Goal: Transaction & Acquisition: Purchase product/service

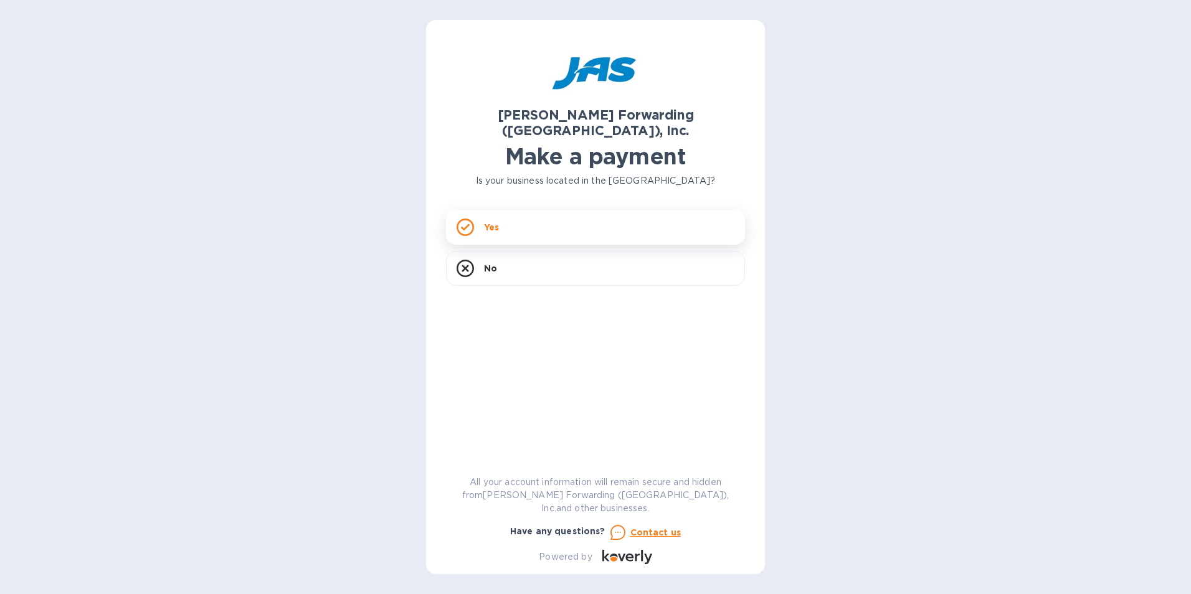
click at [511, 219] on div "Yes" at bounding box center [595, 227] width 299 height 35
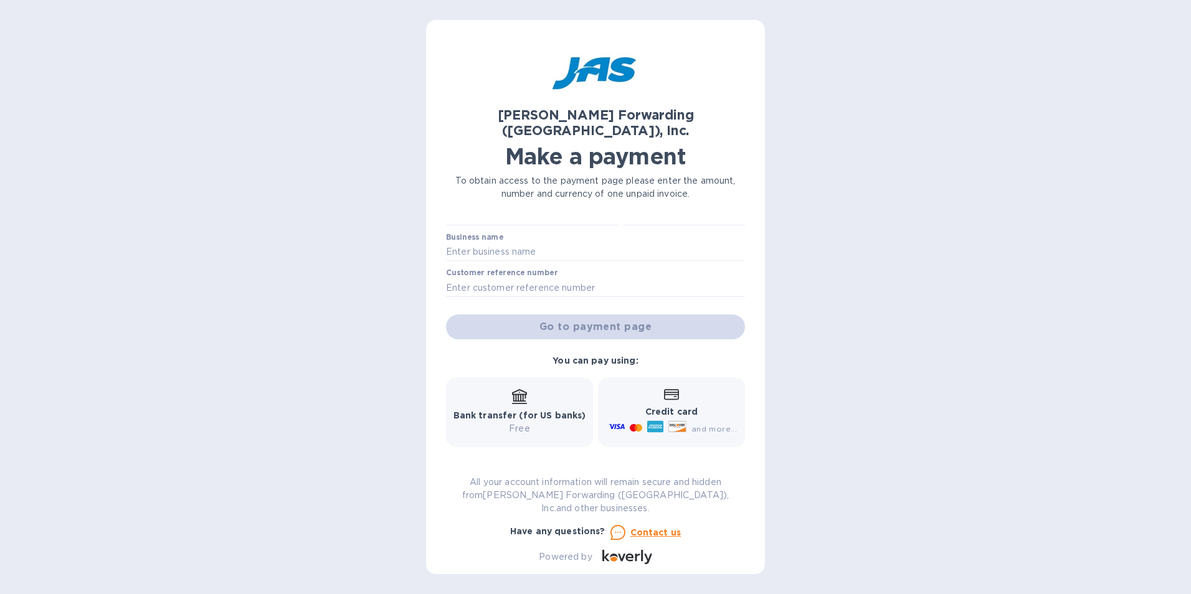
scroll to position [112, 0]
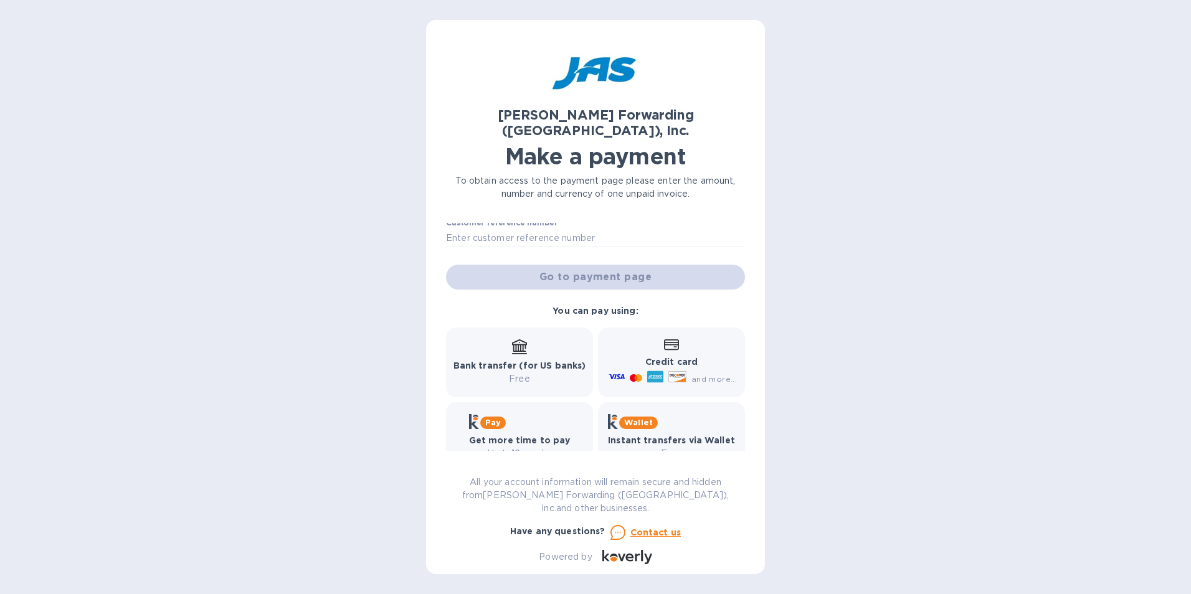
click at [516, 342] on div "Bank transfer (for US banks) Free" at bounding box center [519, 362] width 133 height 46
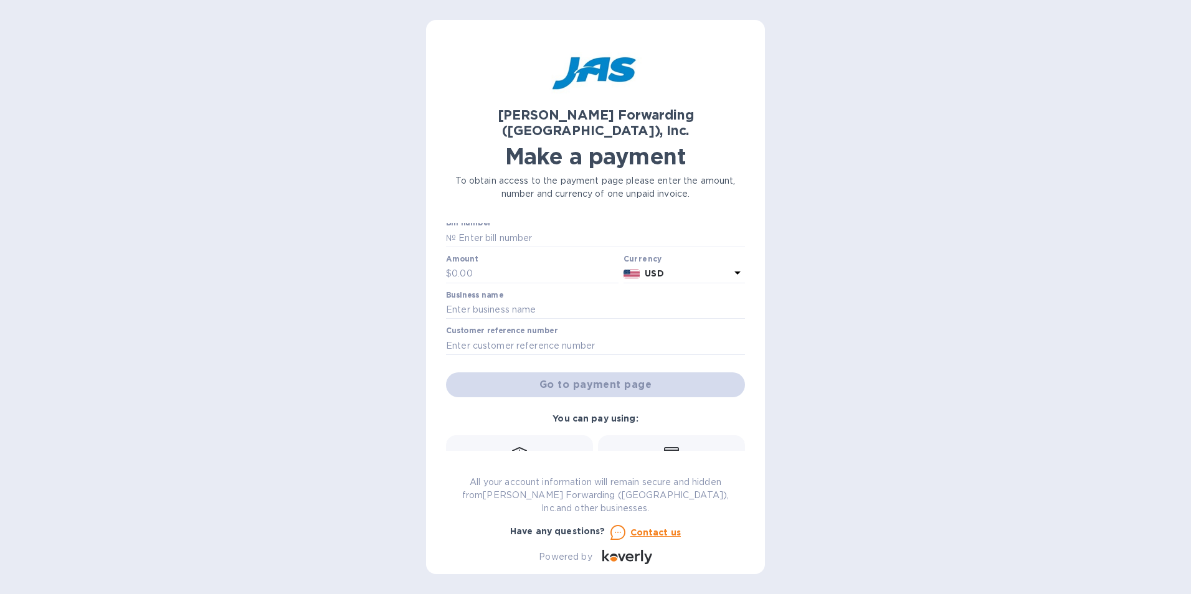
scroll to position [0, 0]
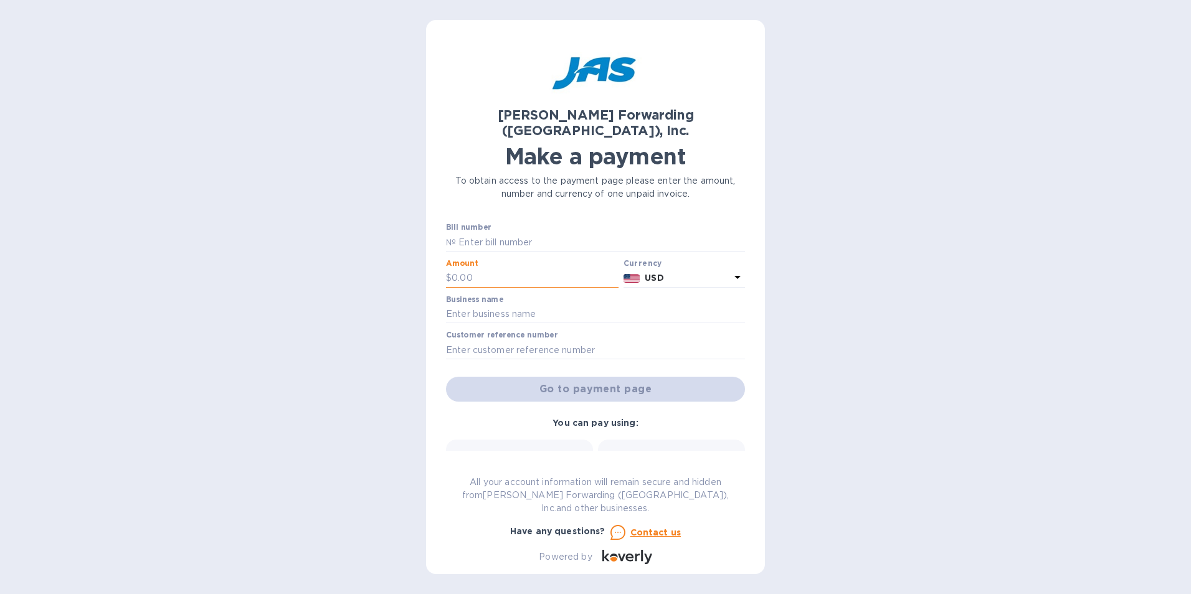
click at [494, 269] on input "text" at bounding box center [534, 278] width 167 height 19
type input "2,450"
click at [532, 233] on input "text" at bounding box center [600, 242] width 289 height 19
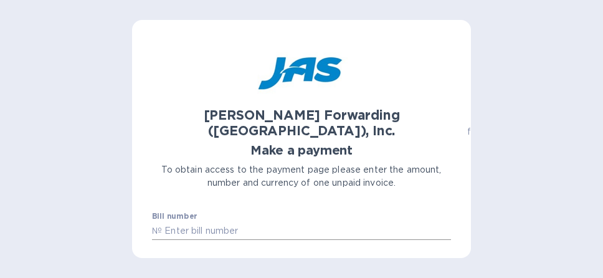
click at [198, 222] on input "text" at bounding box center [306, 231] width 289 height 19
paste input "S508443840"
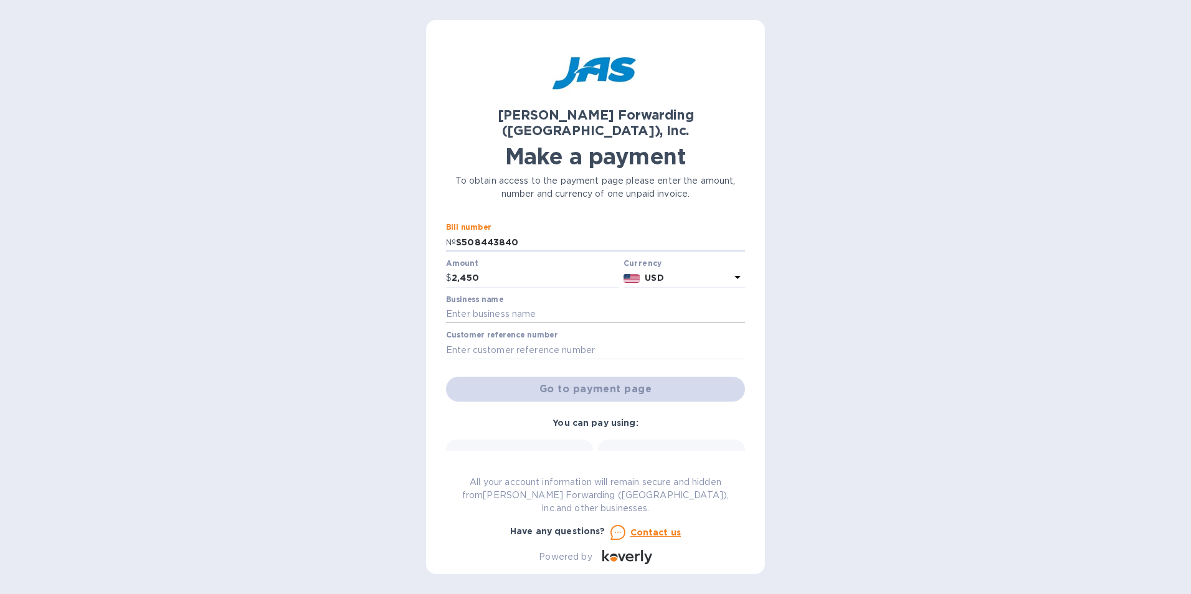
type input "S508443840"
click at [570, 305] on input "text" at bounding box center [595, 314] width 299 height 19
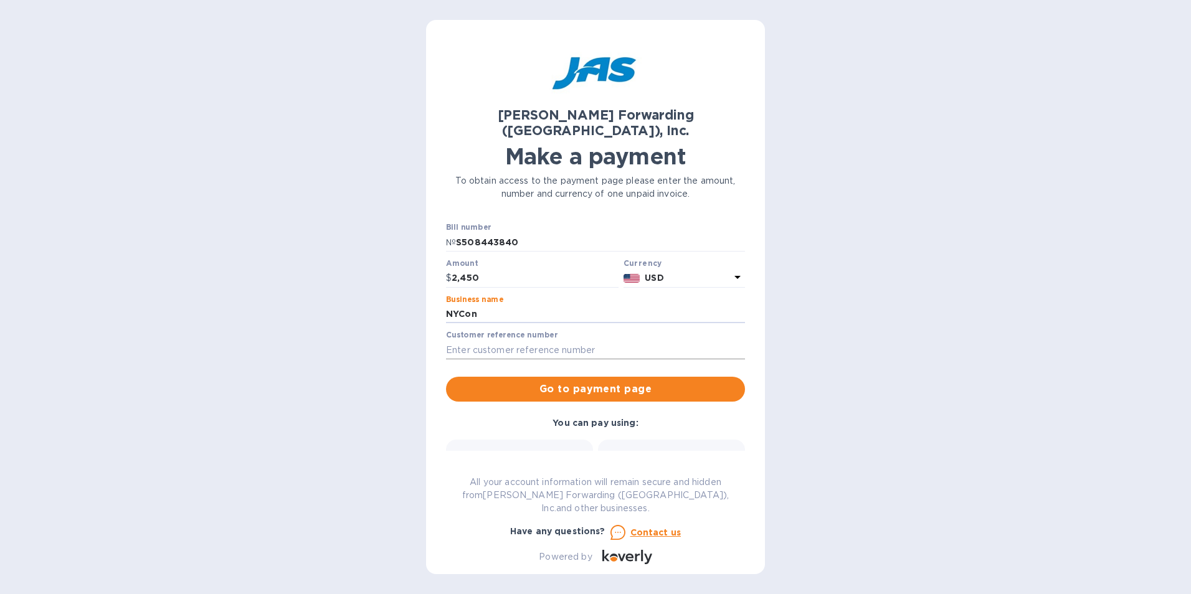
type input "NYCon"
click at [597, 341] on input "text" at bounding box center [595, 350] width 299 height 19
paste input "S508443840"
type input "S508443840"
click at [622, 382] on span "Go to payment page" at bounding box center [595, 389] width 279 height 15
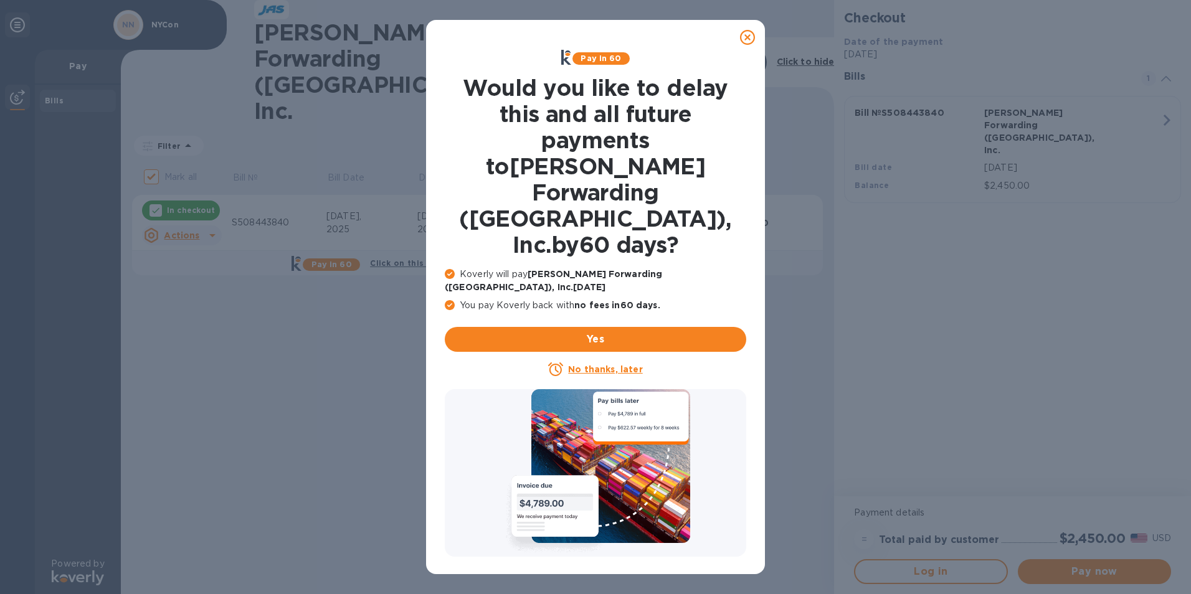
click at [746, 37] on icon at bounding box center [747, 37] width 15 height 15
